Goal: Complete application form

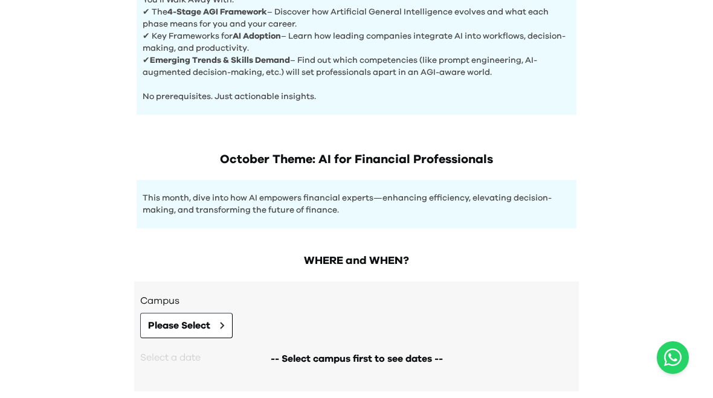
scroll to position [607, 0]
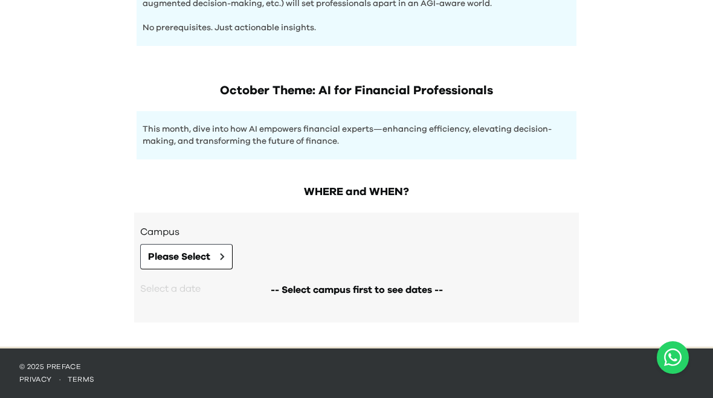
click at [152, 255] on span "Please Select" at bounding box center [179, 256] width 62 height 14
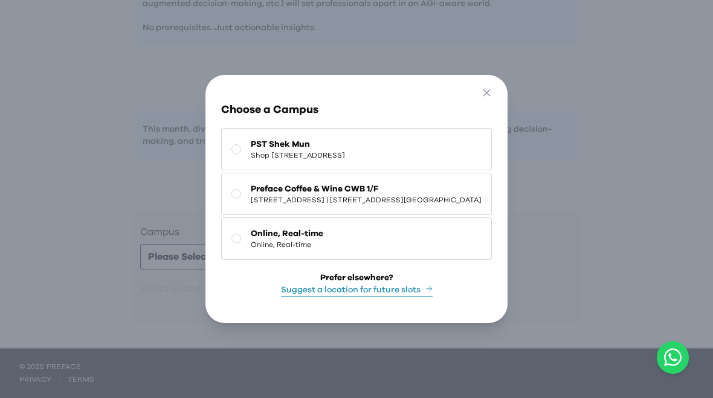
click at [469, 285] on div "Prefer elsewhere? Suggest a location for future slots" at bounding box center [356, 284] width 271 height 25
click at [252, 249] on span "Online, Real-time" at bounding box center [287, 245] width 72 height 10
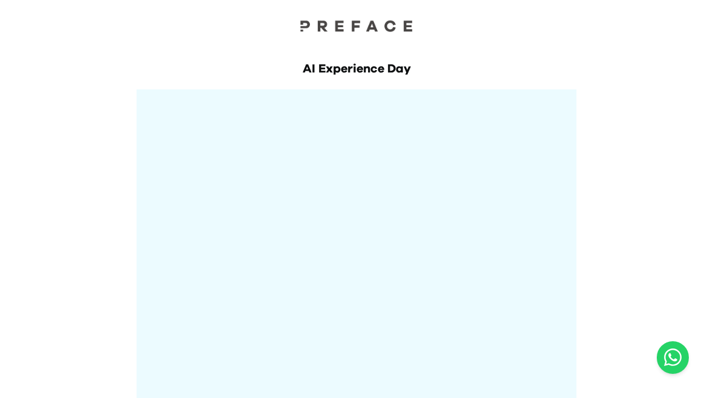
scroll to position [0, 0]
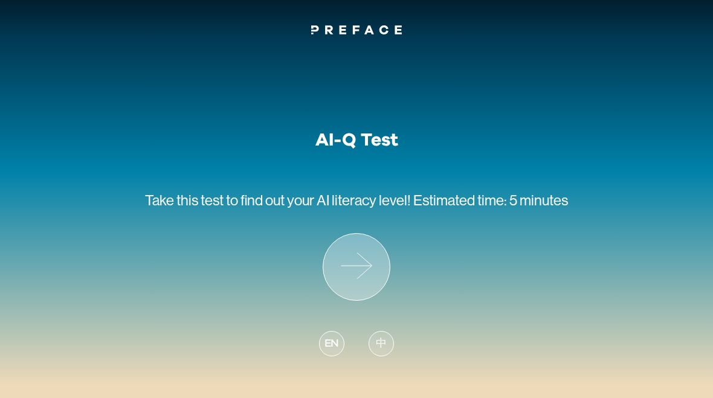
click at [360, 261] on icon at bounding box center [356, 267] width 66 height 66
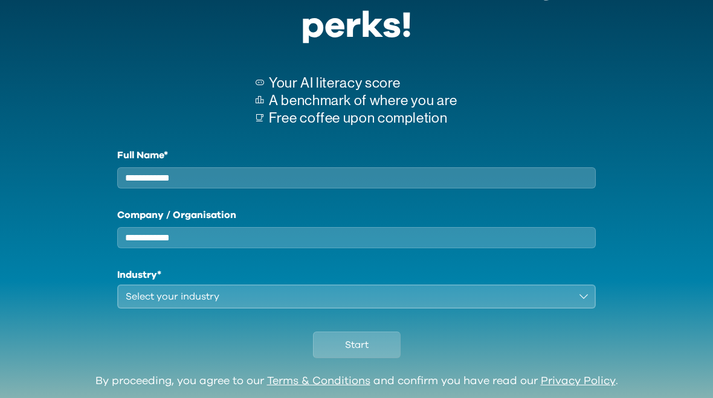
scroll to position [147, 0]
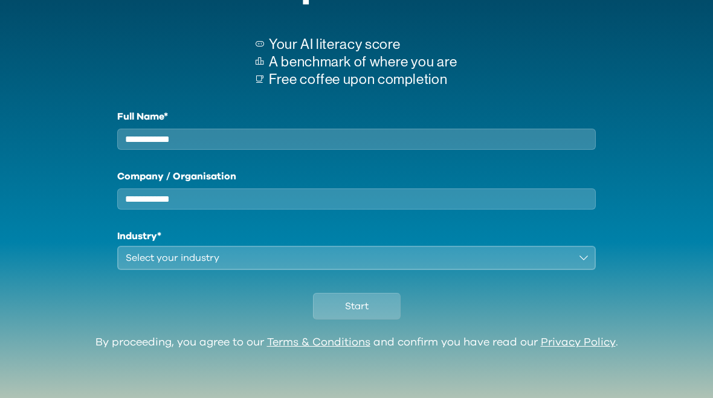
click at [382, 306] on button "Start" at bounding box center [357, 306] width 88 height 27
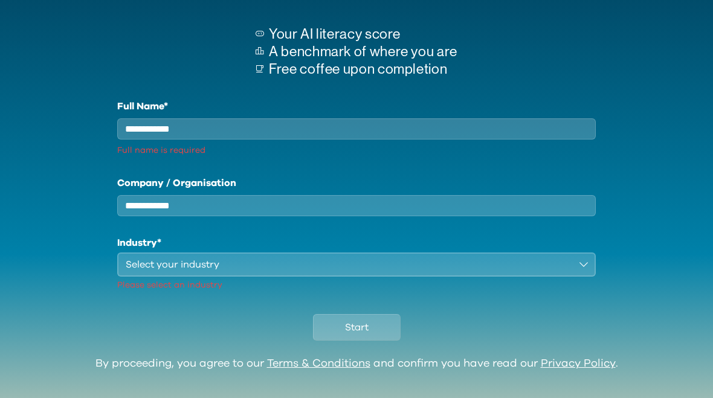
click at [183, 129] on input "Full Name*" at bounding box center [356, 128] width 478 height 21
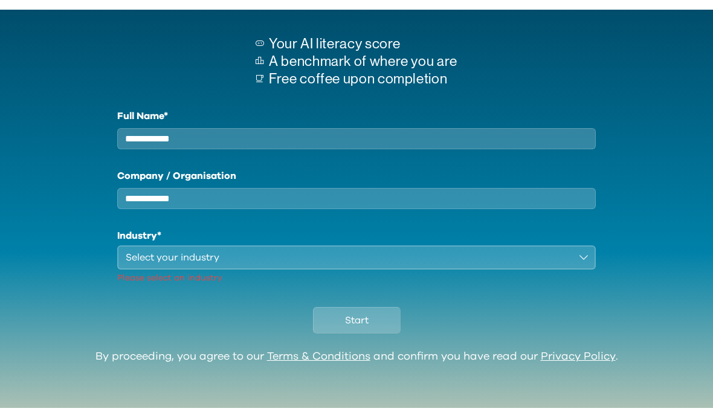
scroll to position [143, 0]
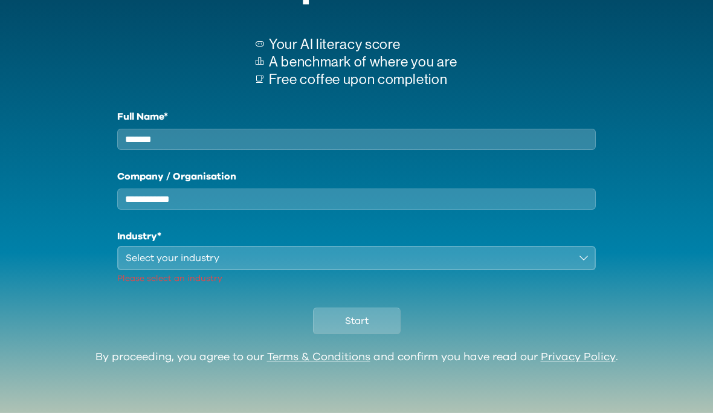
type input "********"
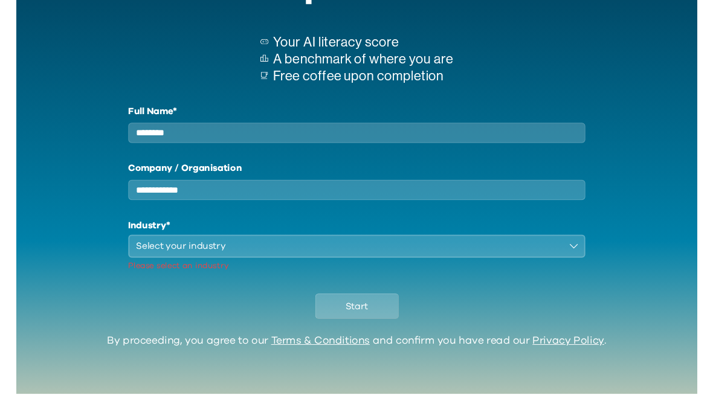
scroll to position [162, 0]
